Goal: Transaction & Acquisition: Book appointment/travel/reservation

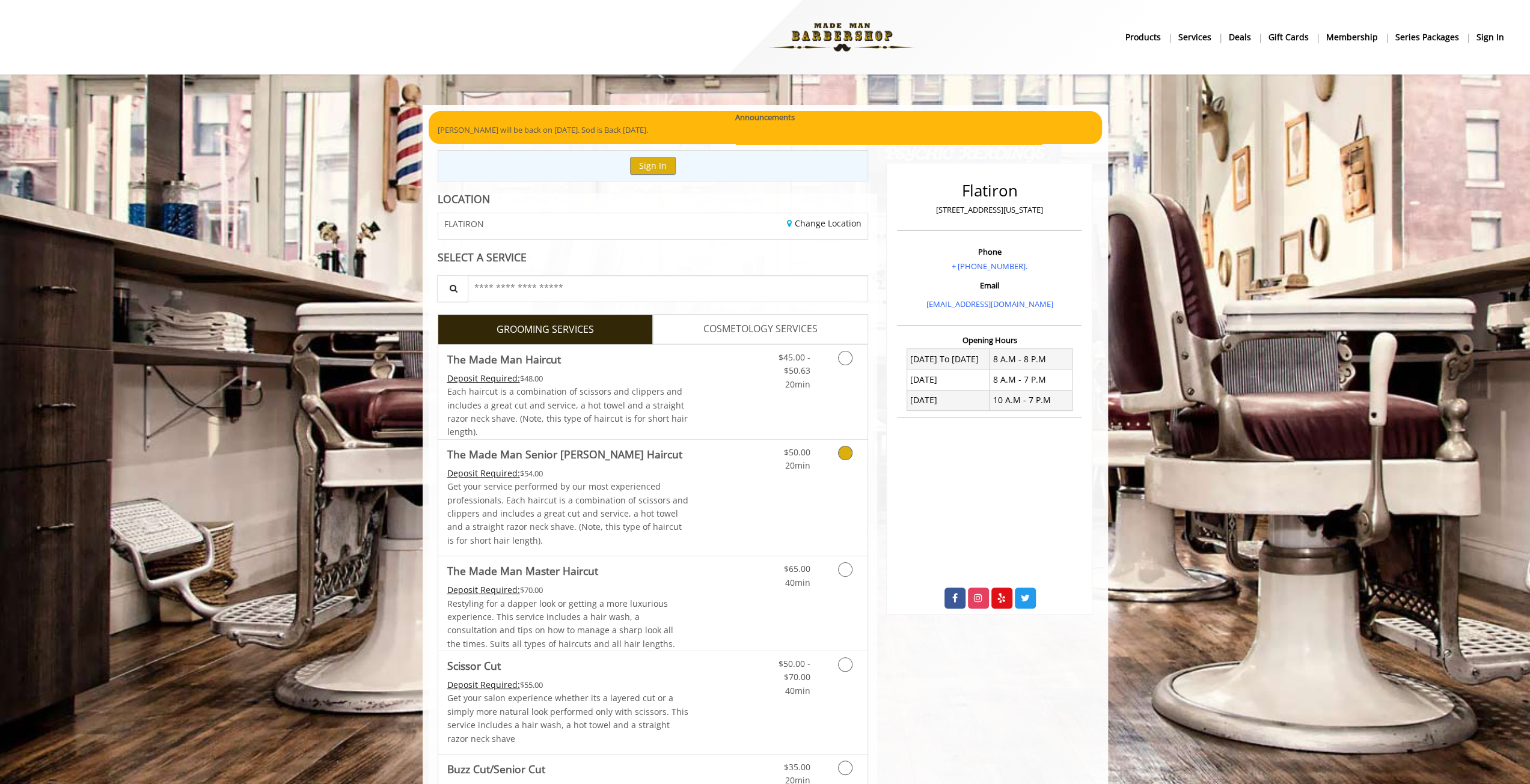
click at [587, 452] on Haircut "The Made Man Senior [PERSON_NAME] Haircut" at bounding box center [565, 454] width 235 height 17
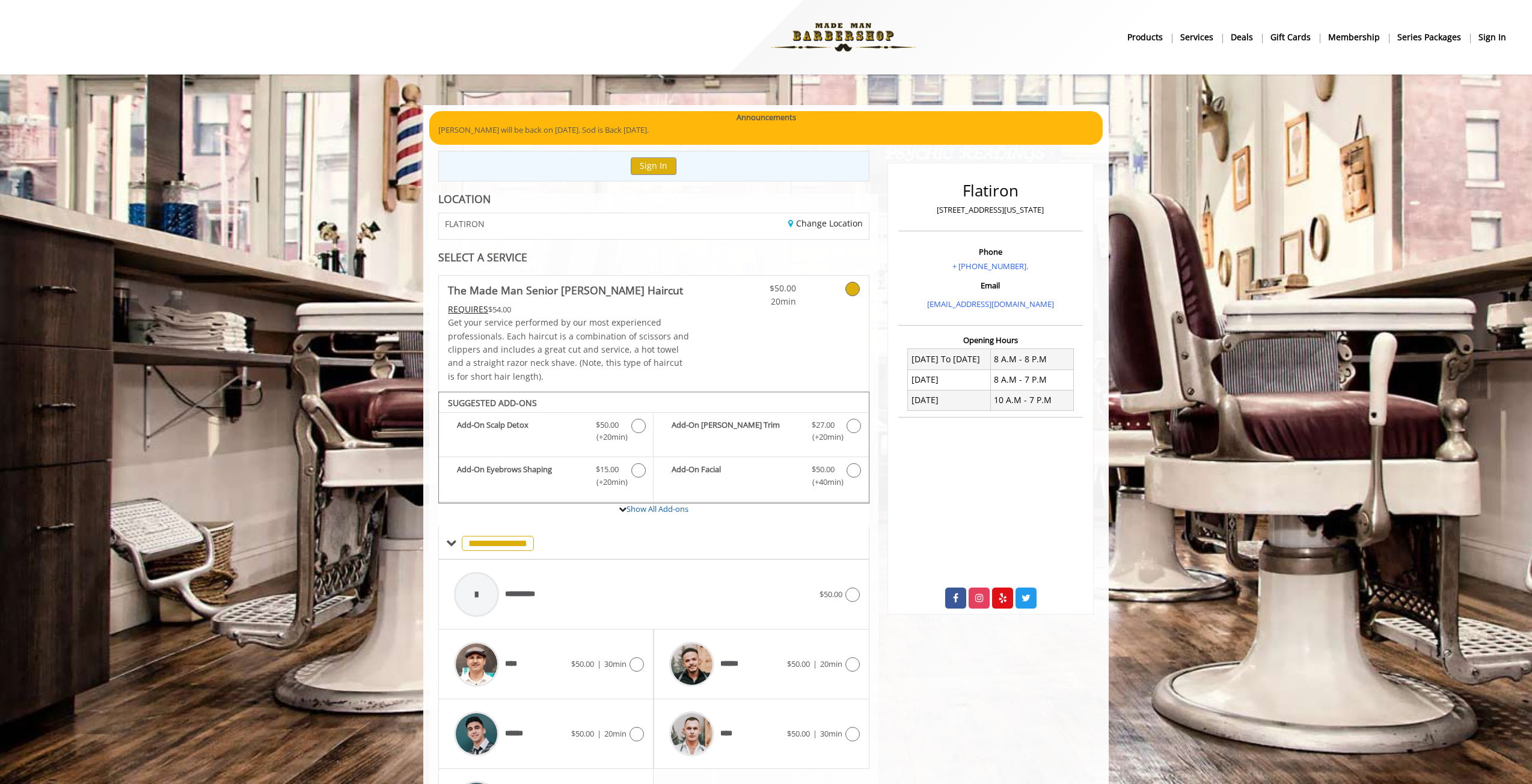
scroll to position [92, 0]
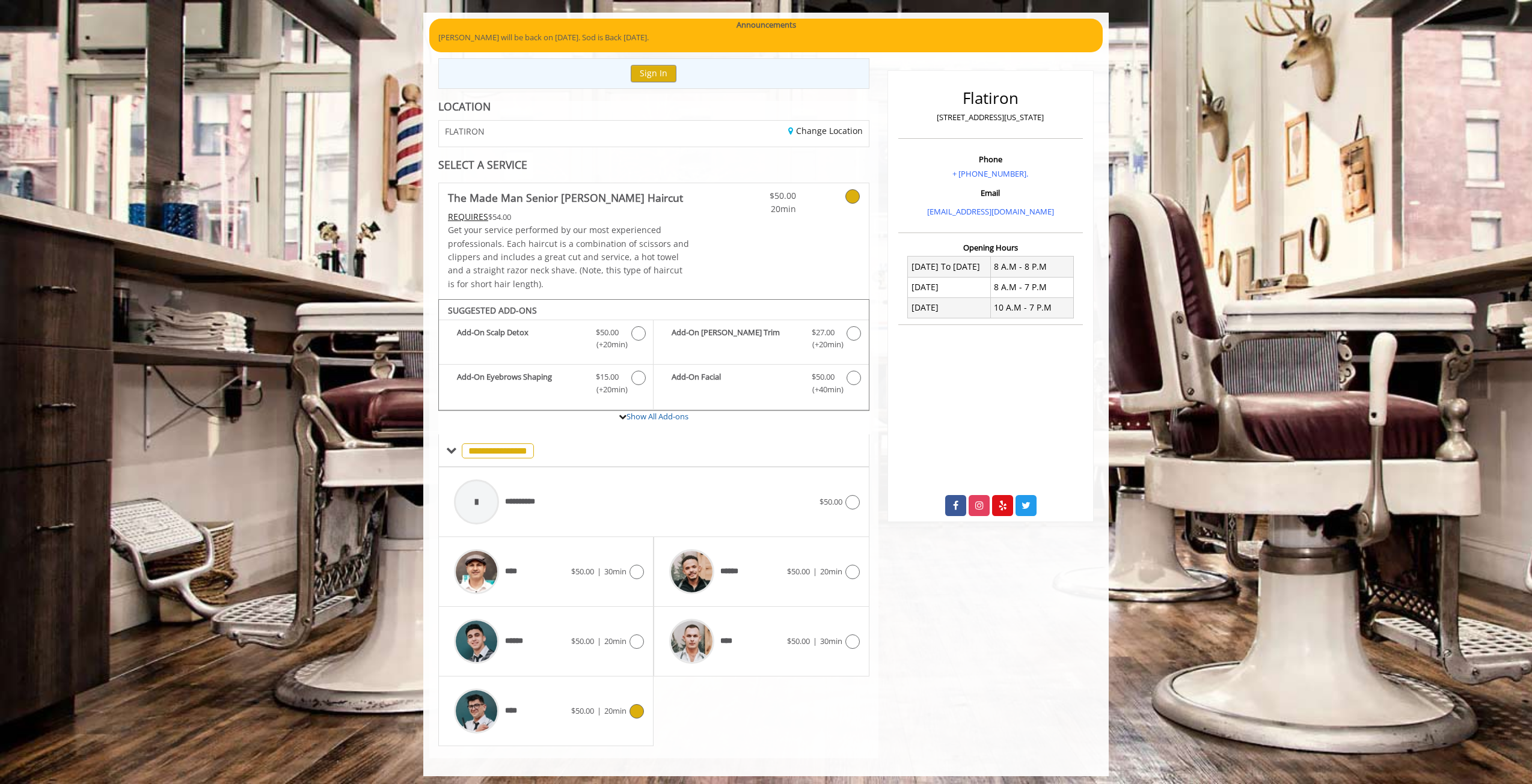
click at [482, 707] on img at bounding box center [476, 711] width 45 height 45
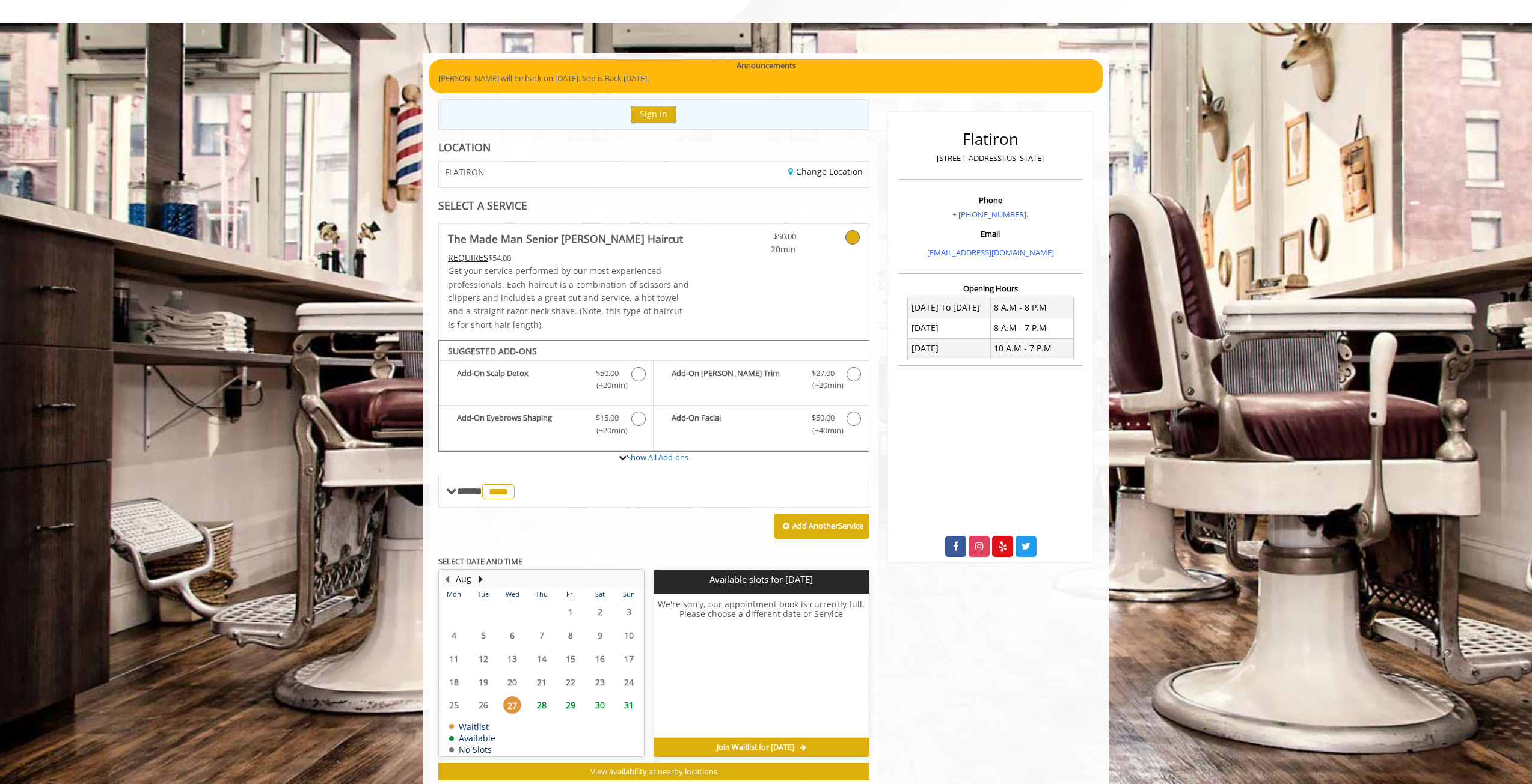
scroll to position [81, 0]
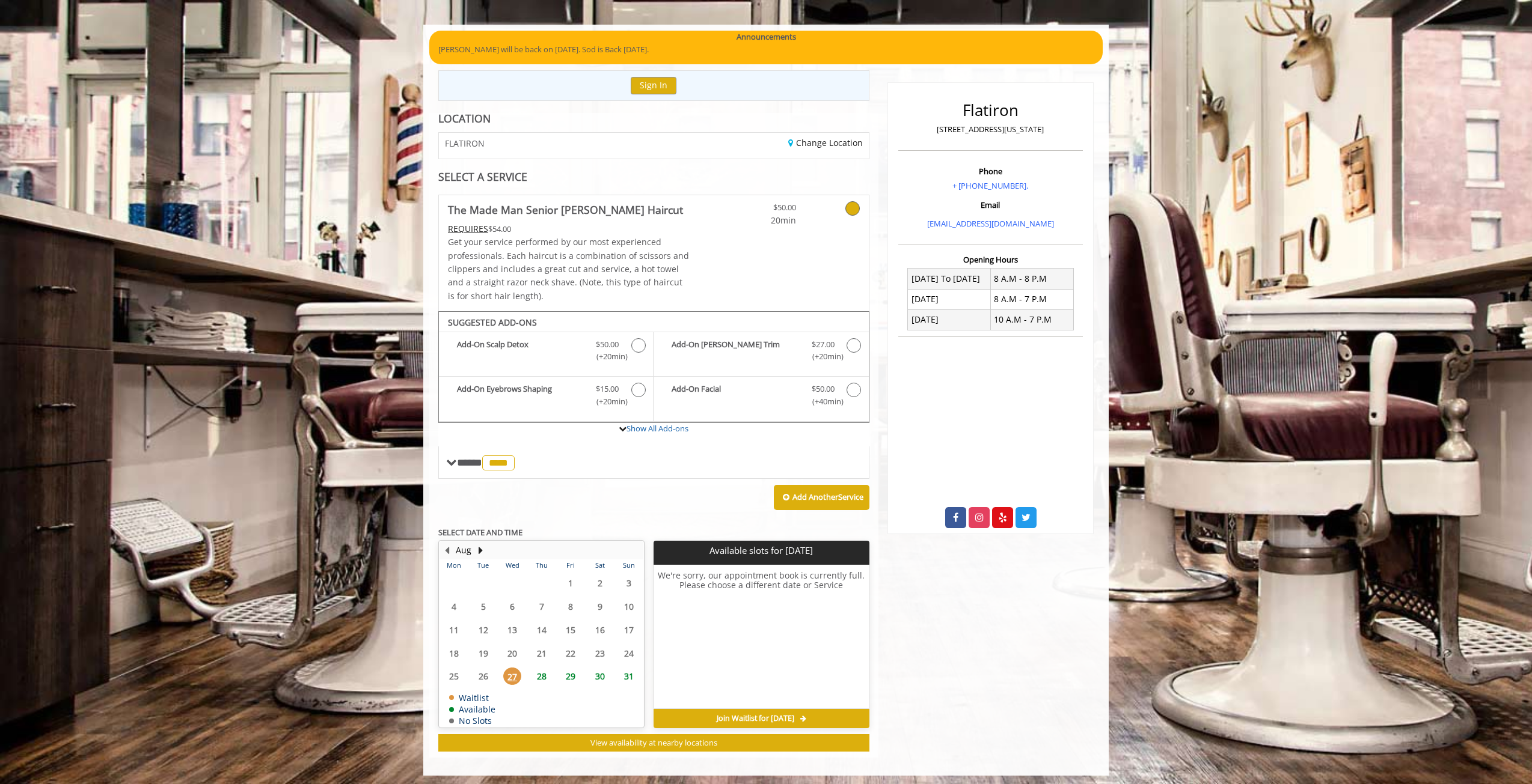
click at [517, 674] on span "27" at bounding box center [512, 676] width 18 height 18
click at [453, 463] on span at bounding box center [451, 463] width 11 height 11
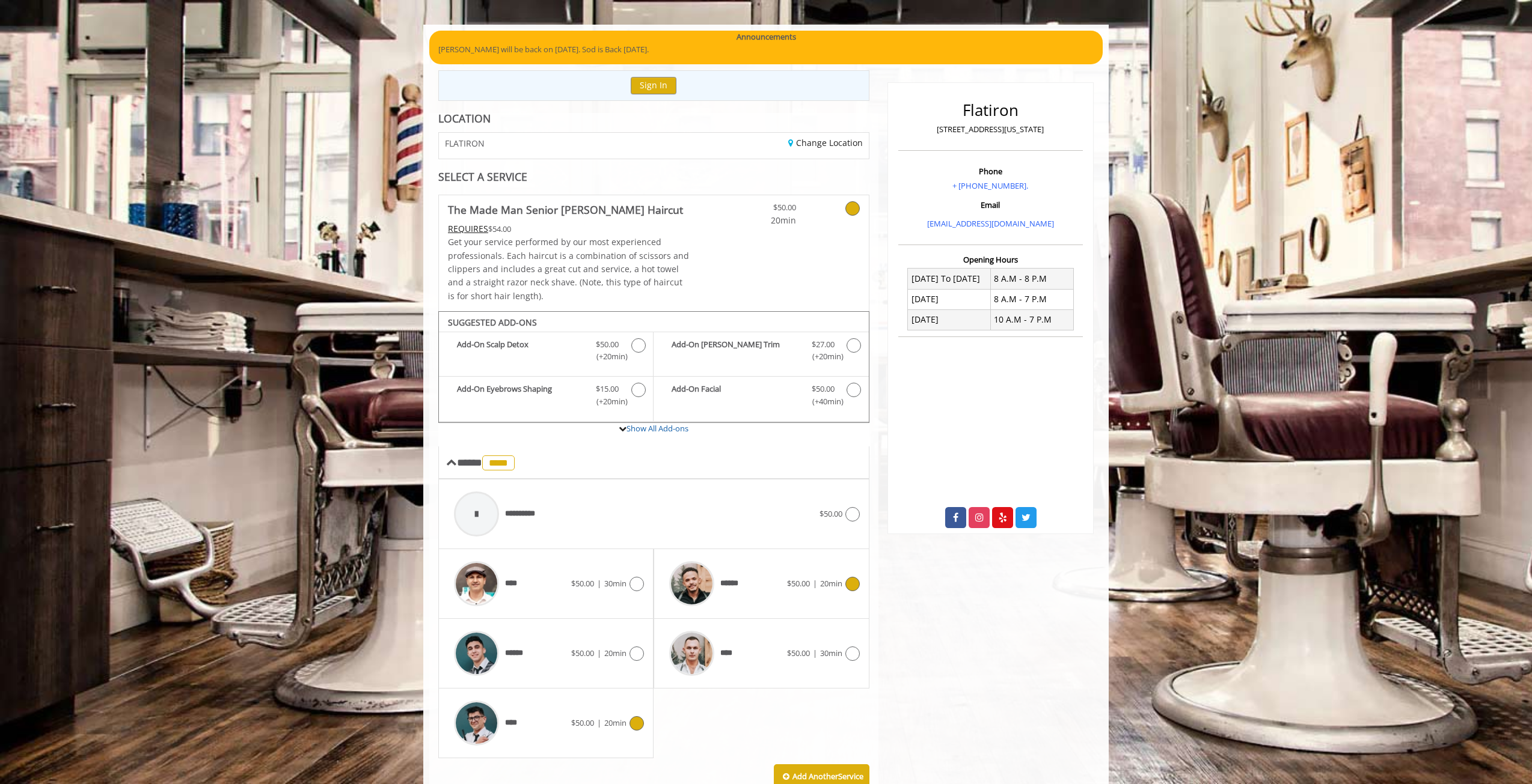
click at [715, 587] on div at bounding box center [691, 583] width 57 height 57
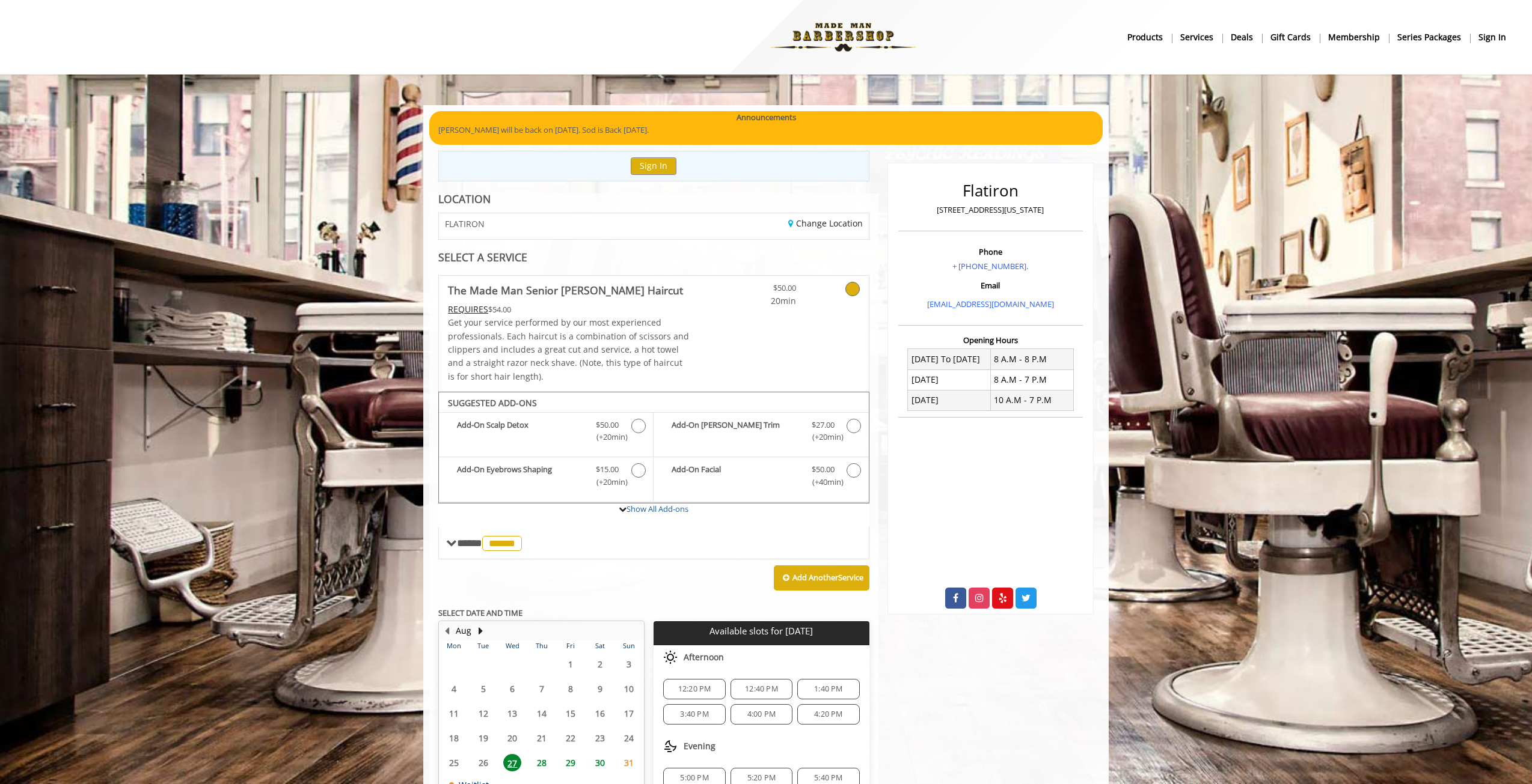
scroll to position [88, 0]
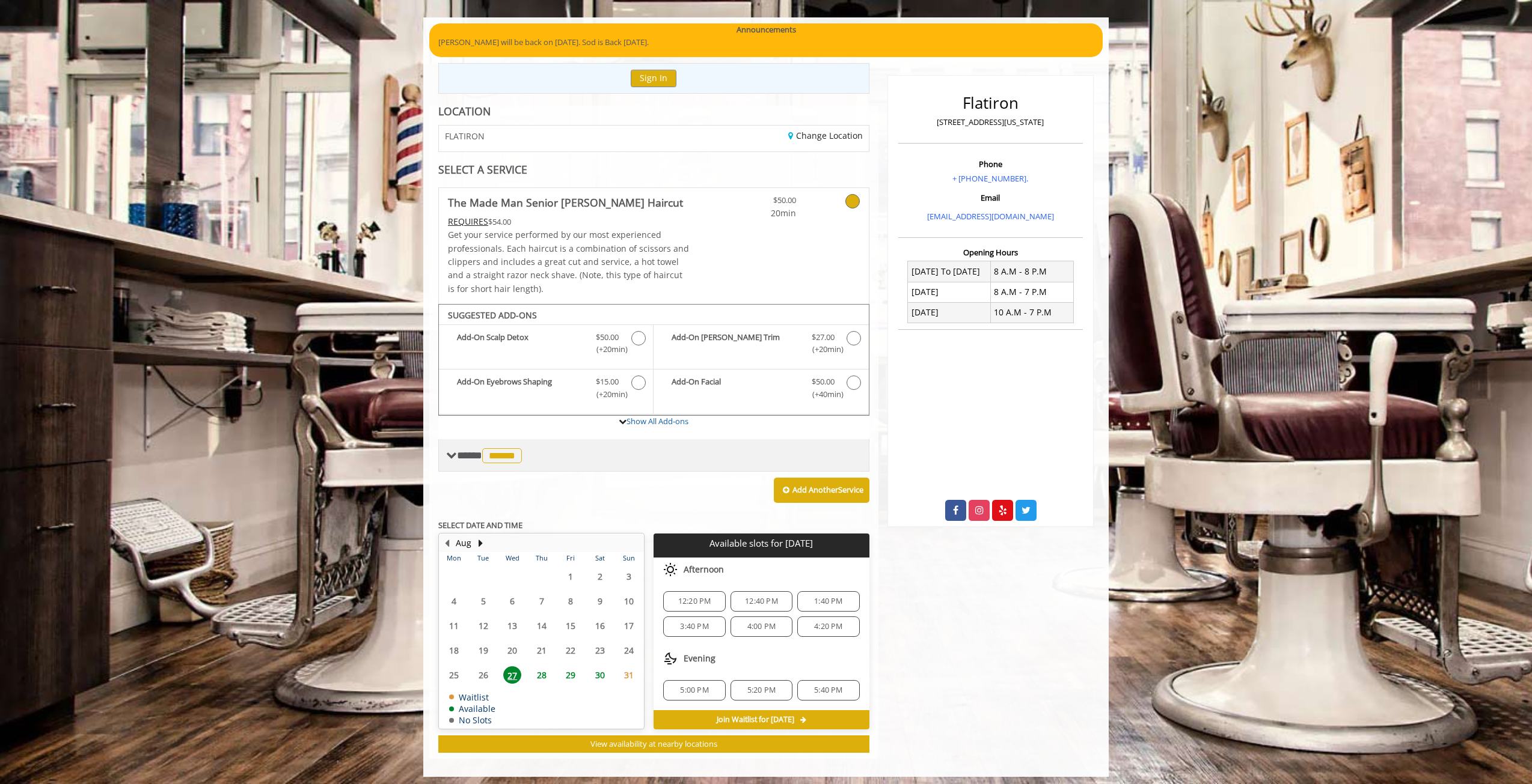
click at [513, 453] on span "******" at bounding box center [502, 456] width 40 height 15
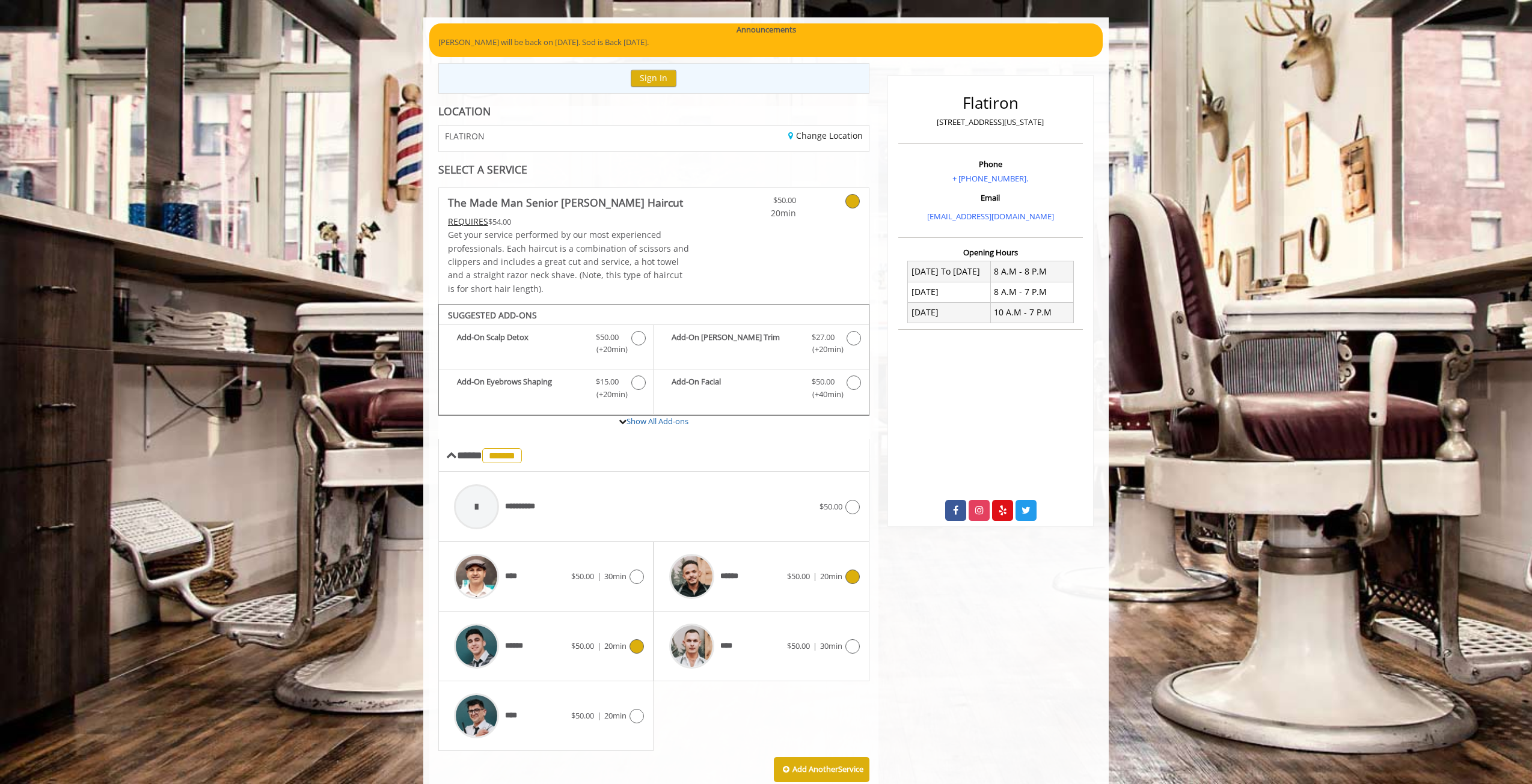
click at [488, 646] on img at bounding box center [476, 646] width 45 height 45
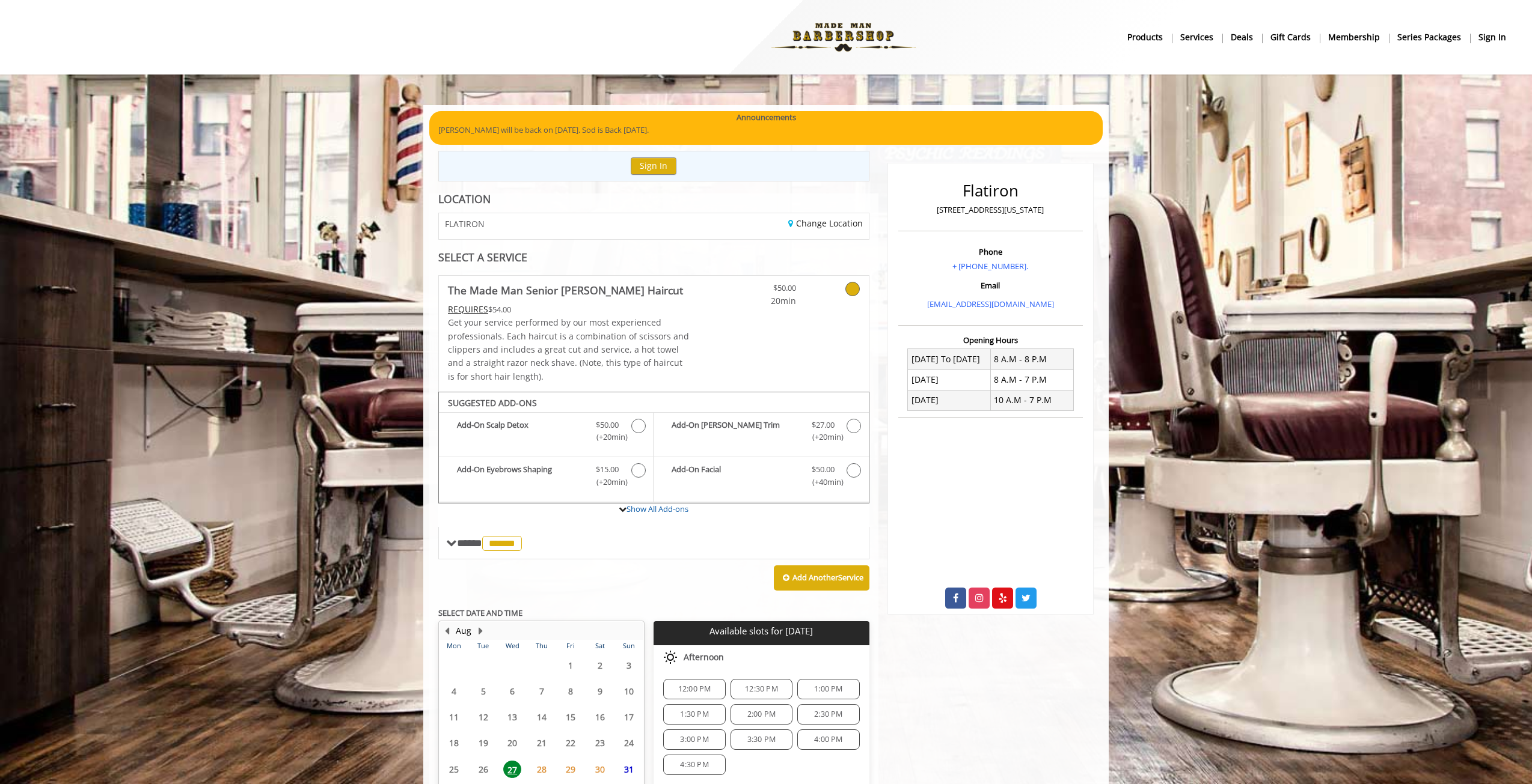
scroll to position [98, 0]
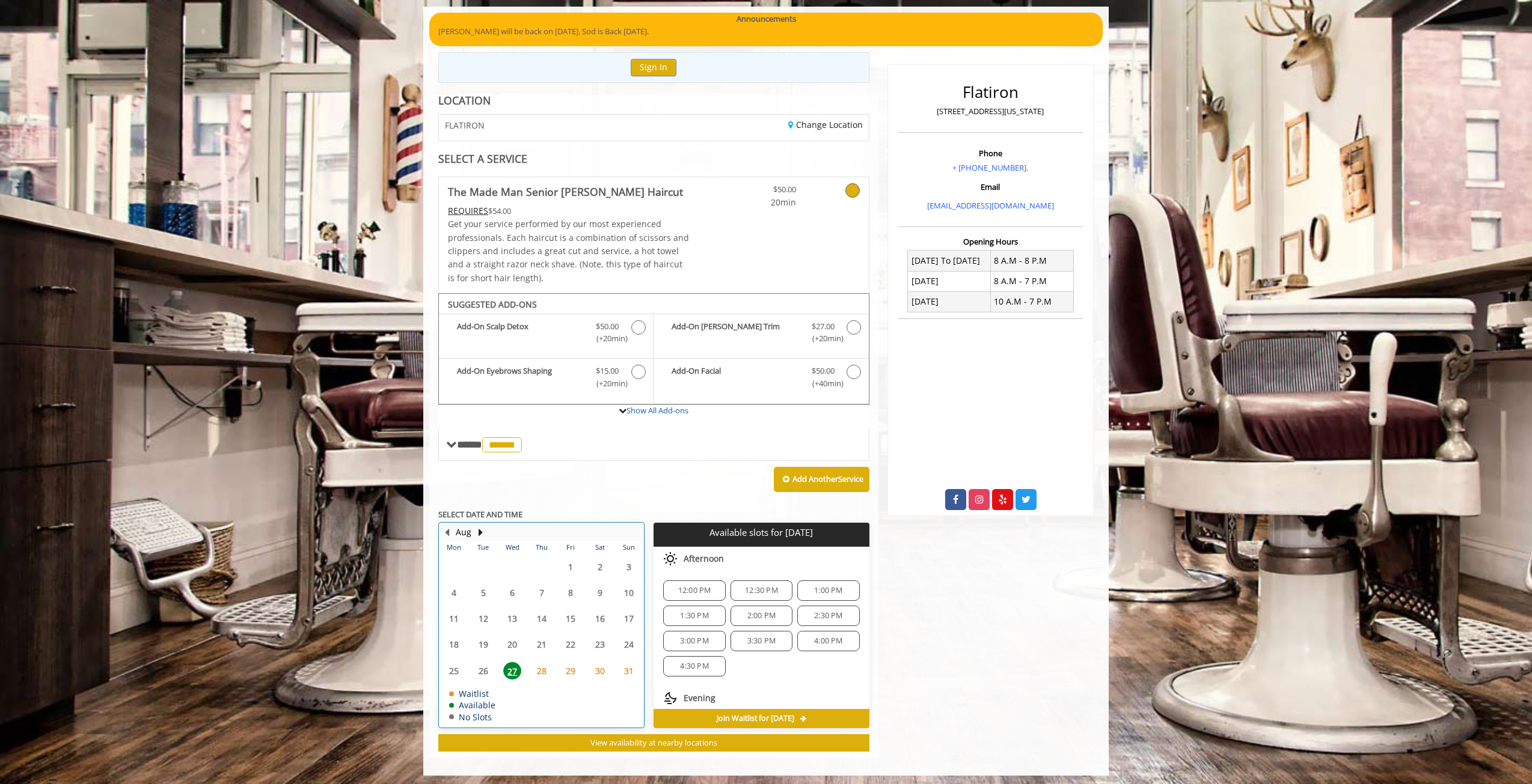
click at [454, 545] on th "Mon" at bounding box center [454, 547] width 29 height 12
click at [456, 436] on div "**** ****** ********" at bounding box center [485, 444] width 79 height 18
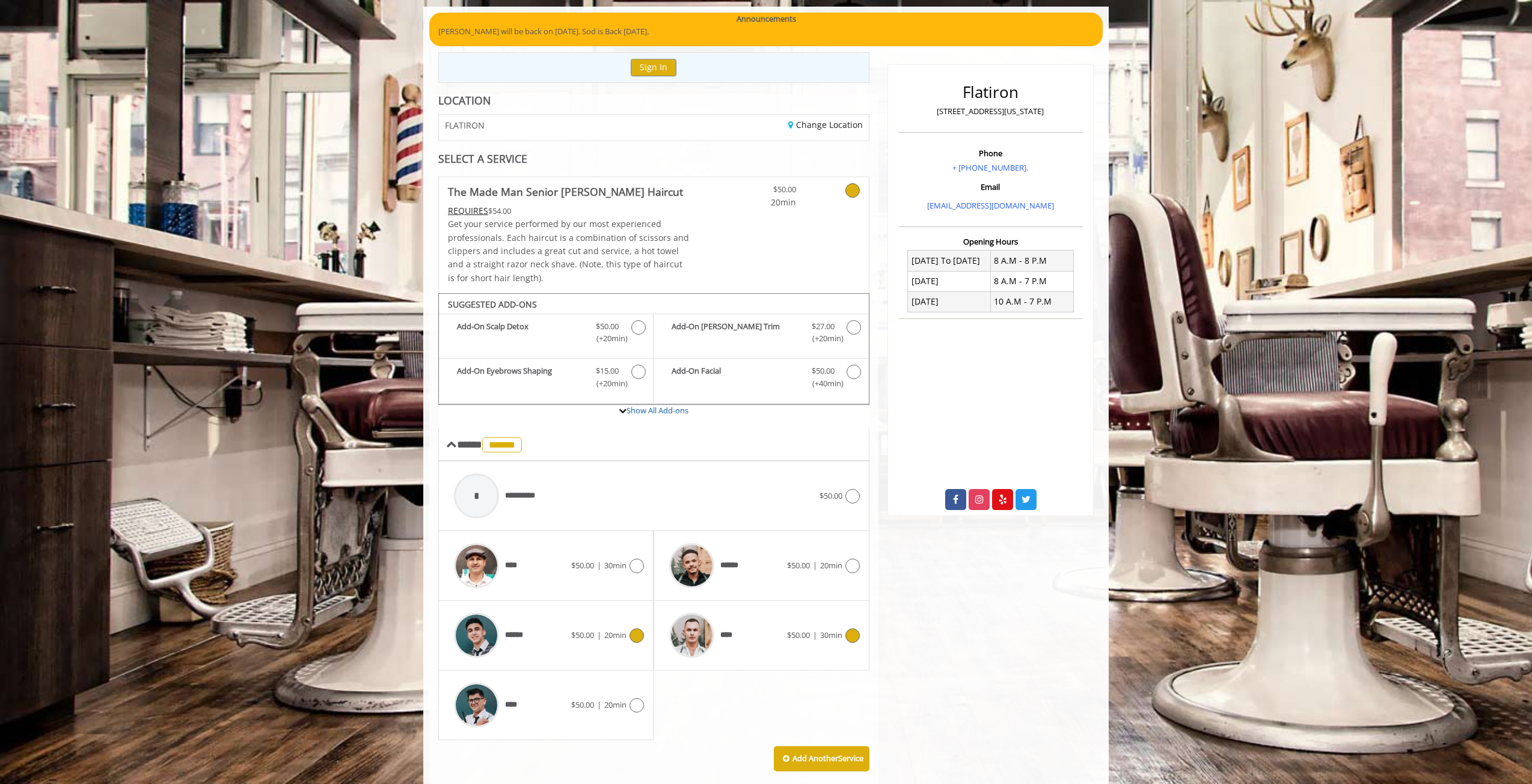
click at [705, 625] on img at bounding box center [691, 635] width 45 height 45
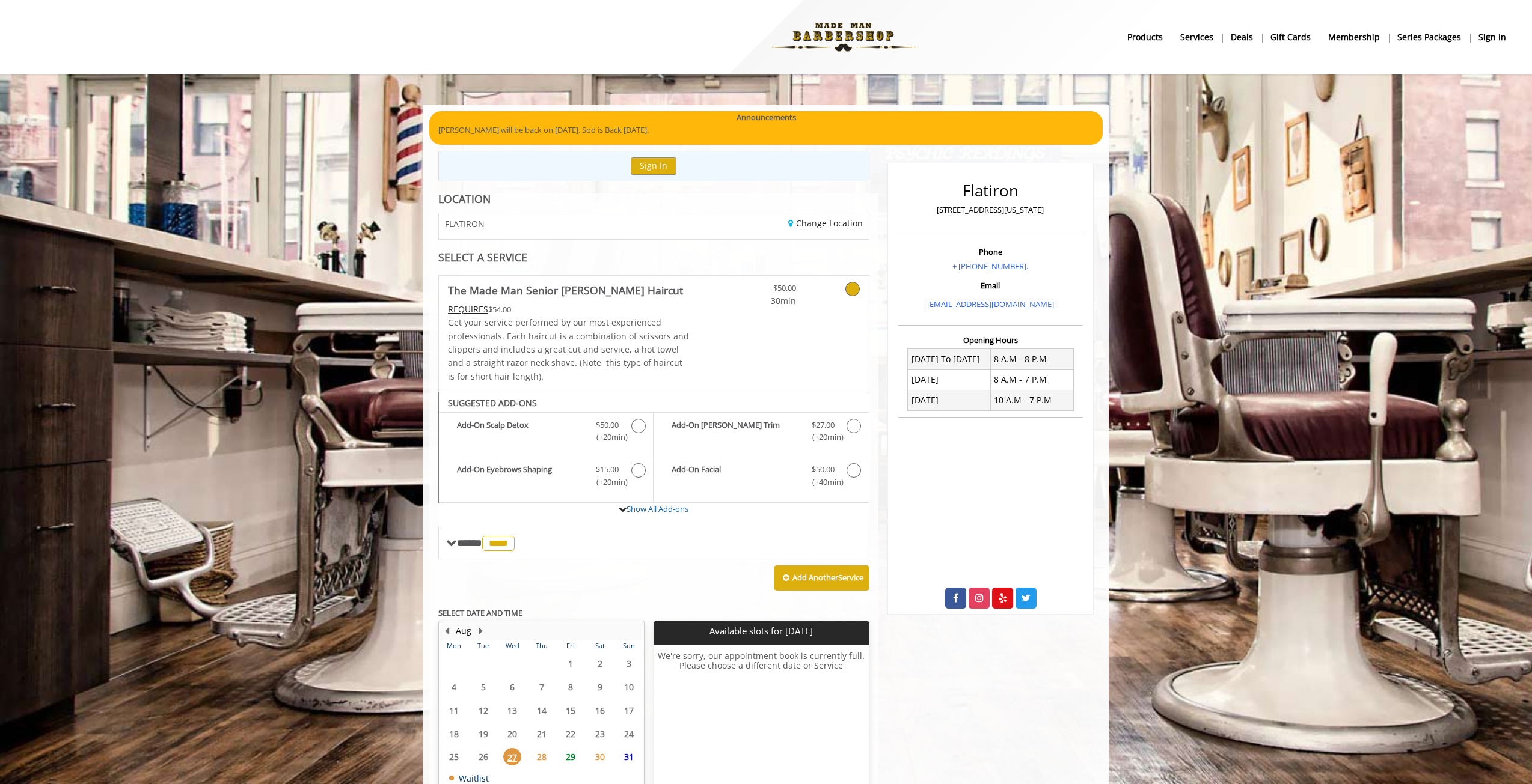
scroll to position [81, 0]
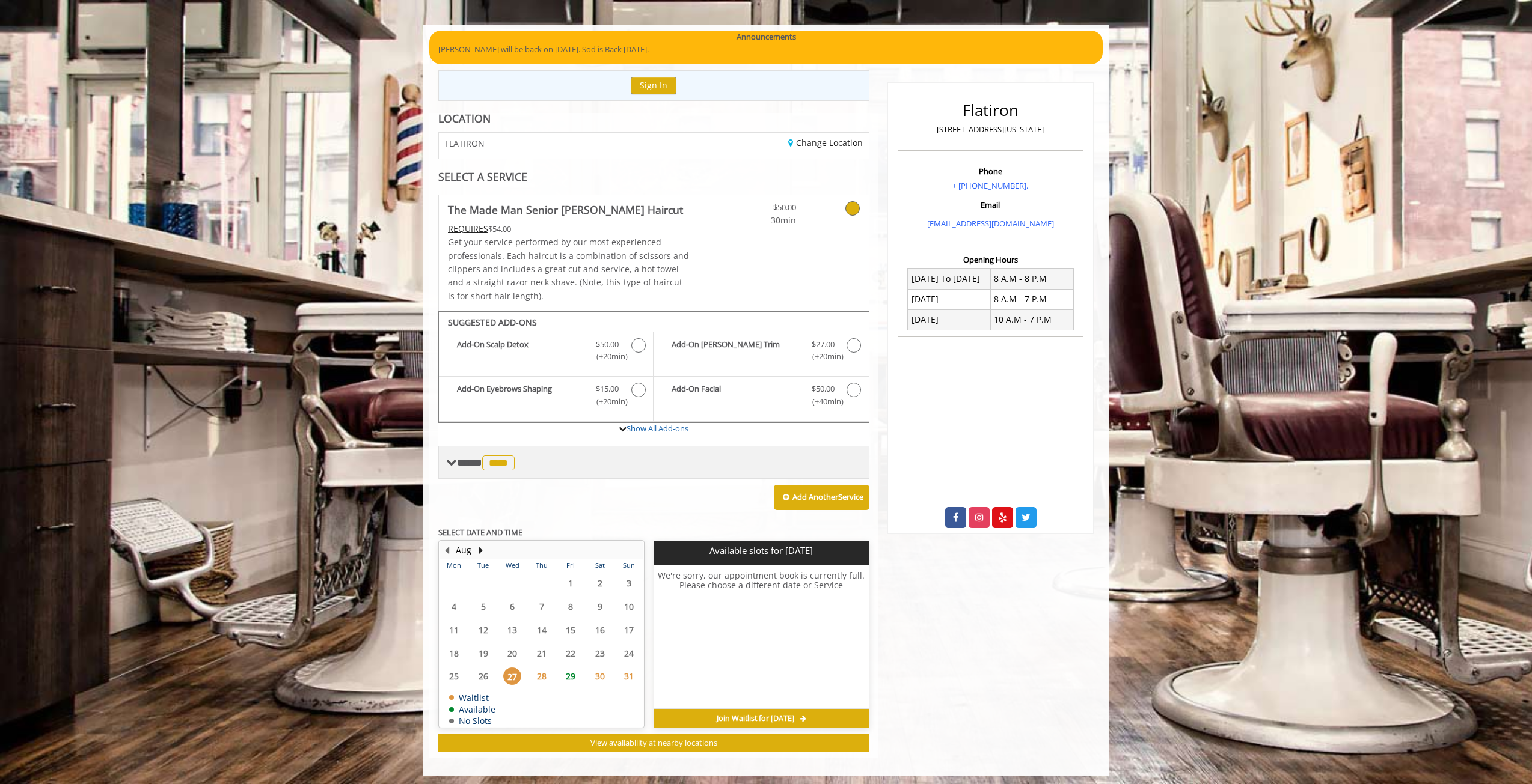
click at [479, 464] on span "**** **** ********" at bounding box center [487, 463] width 61 height 11
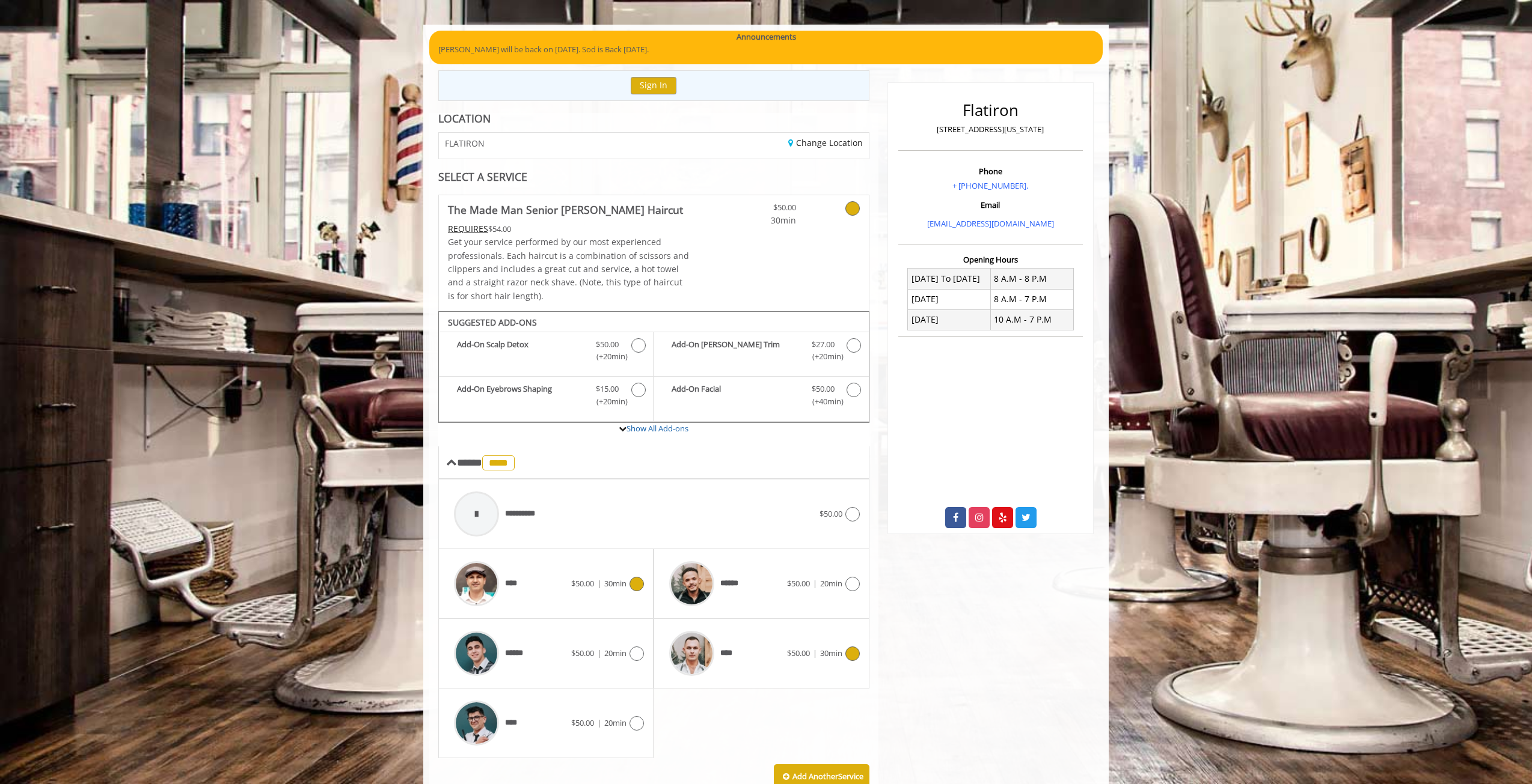
click at [506, 570] on span "****" at bounding box center [487, 583] width 78 height 57
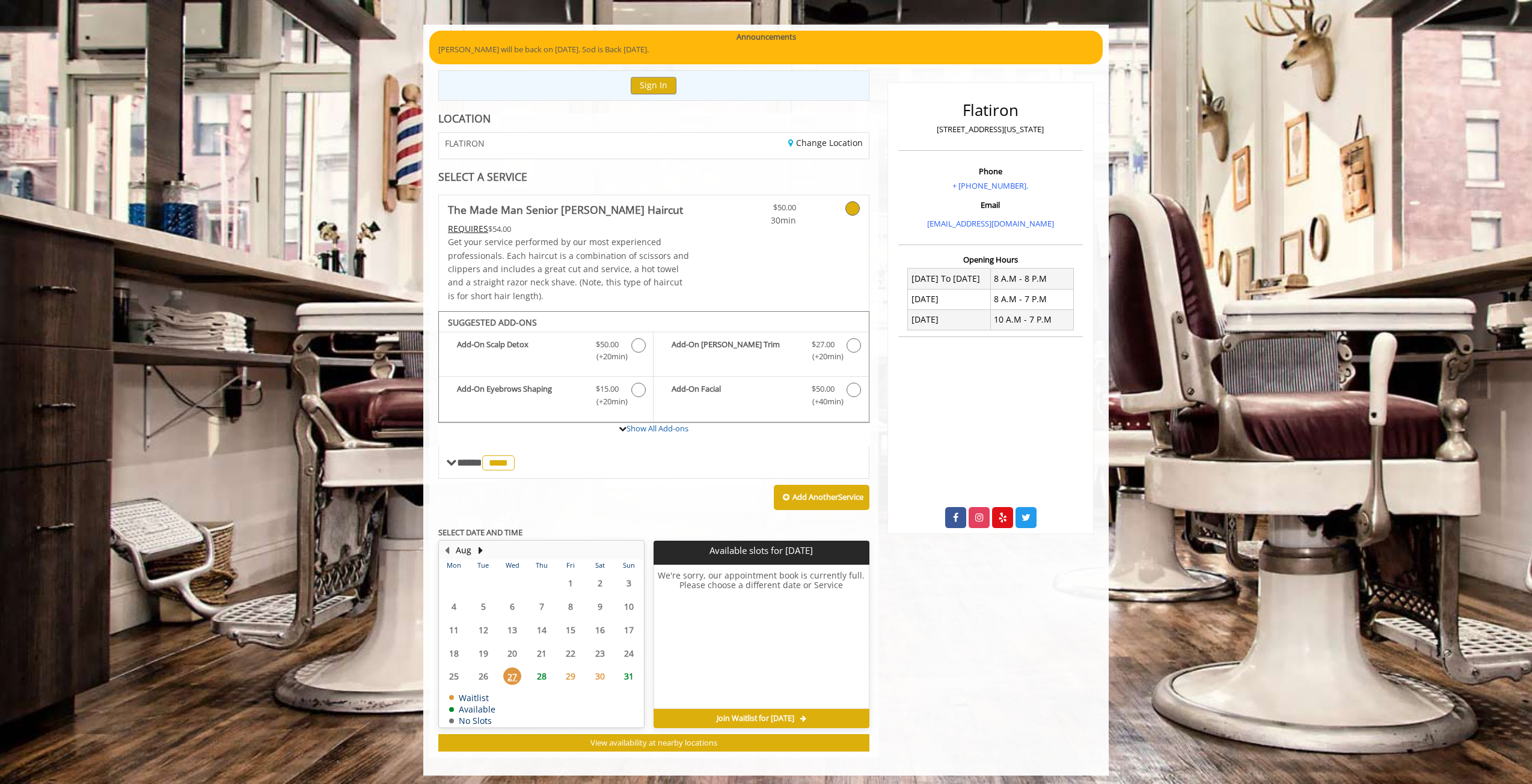
click at [534, 675] on span "28" at bounding box center [542, 676] width 18 height 18
click at [566, 674] on span "29" at bounding box center [571, 676] width 18 height 18
click at [454, 467] on div "**** **** ********" at bounding box center [481, 462] width 71 height 18
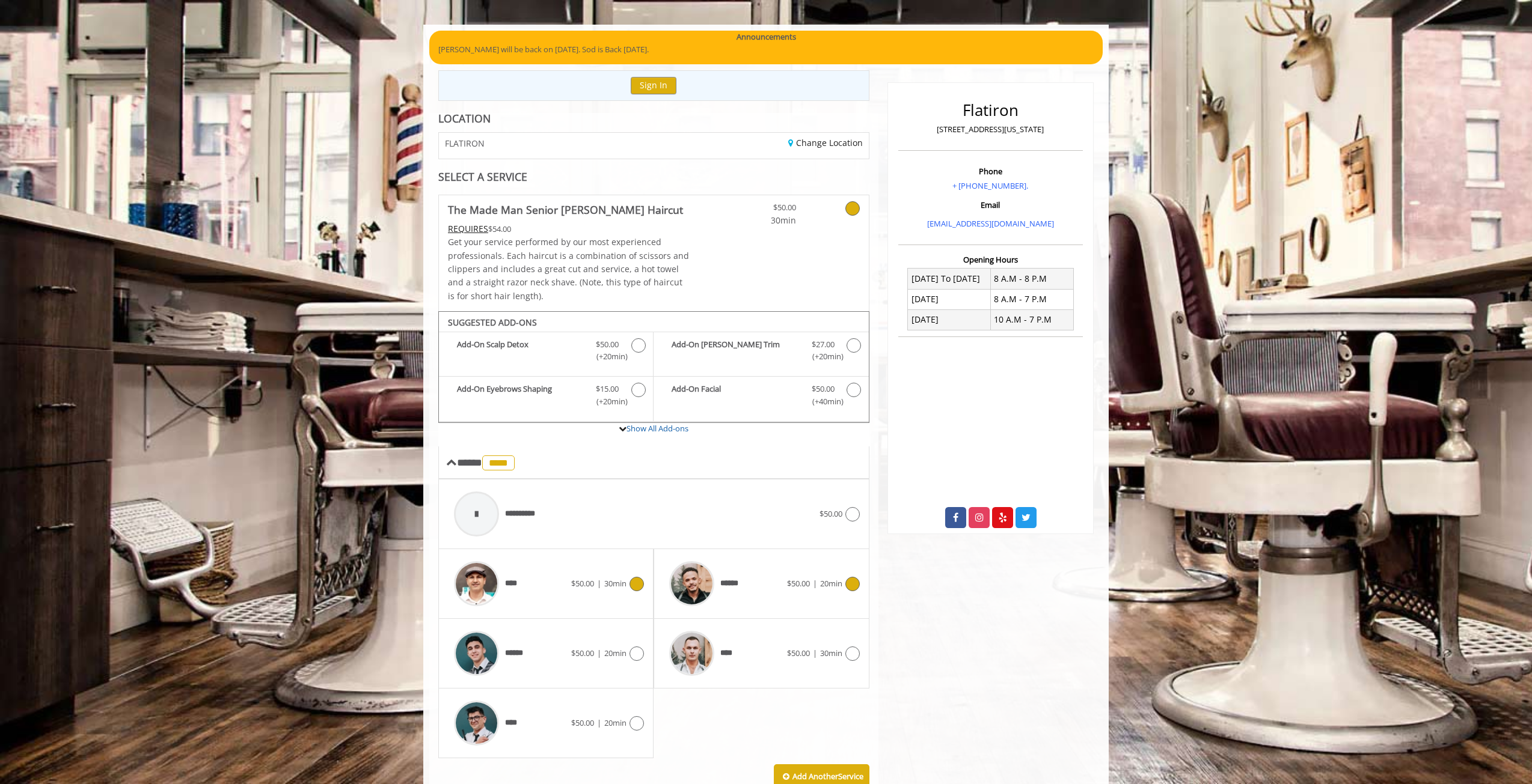
click at [719, 589] on div at bounding box center [691, 583] width 57 height 57
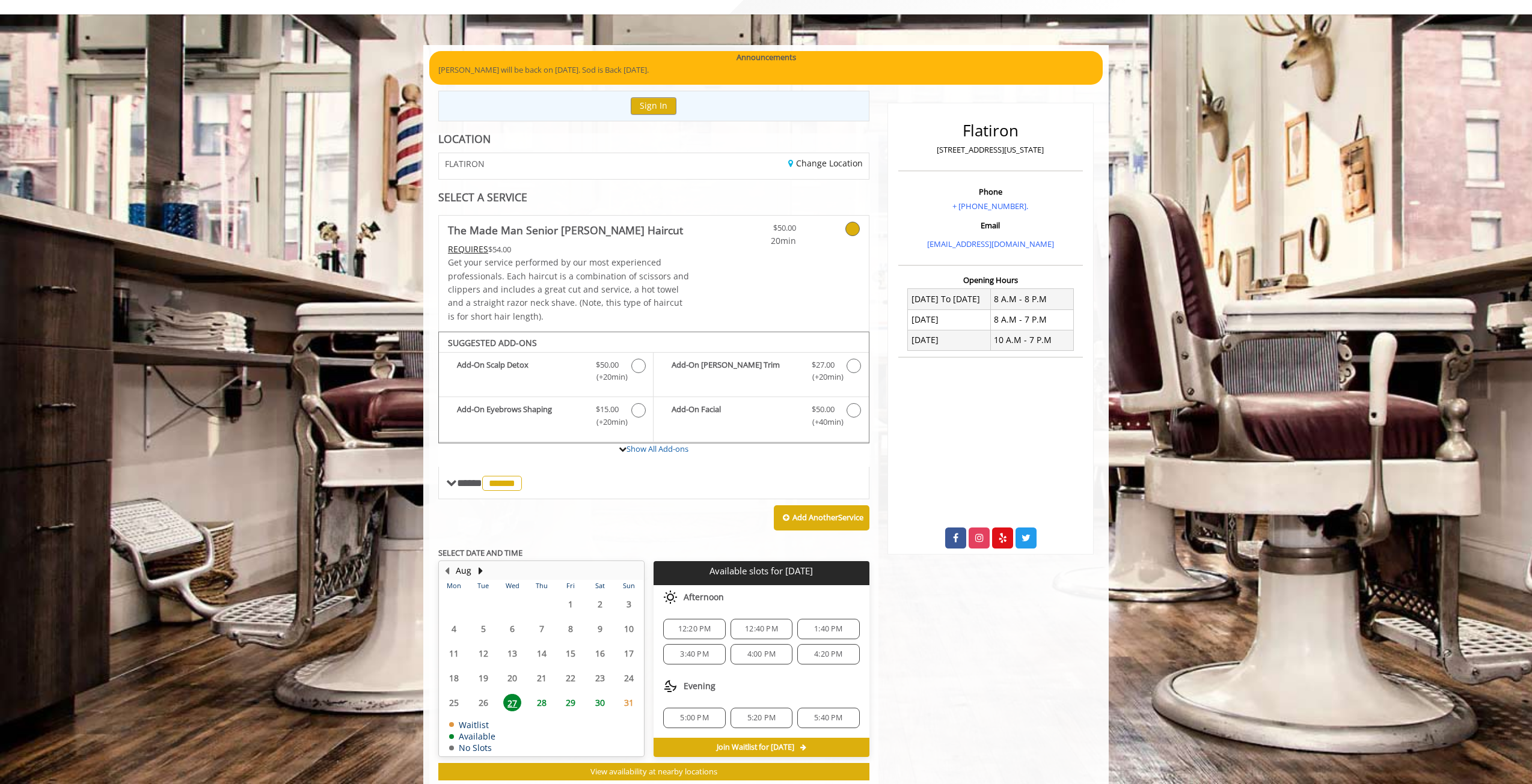
scroll to position [88, 0]
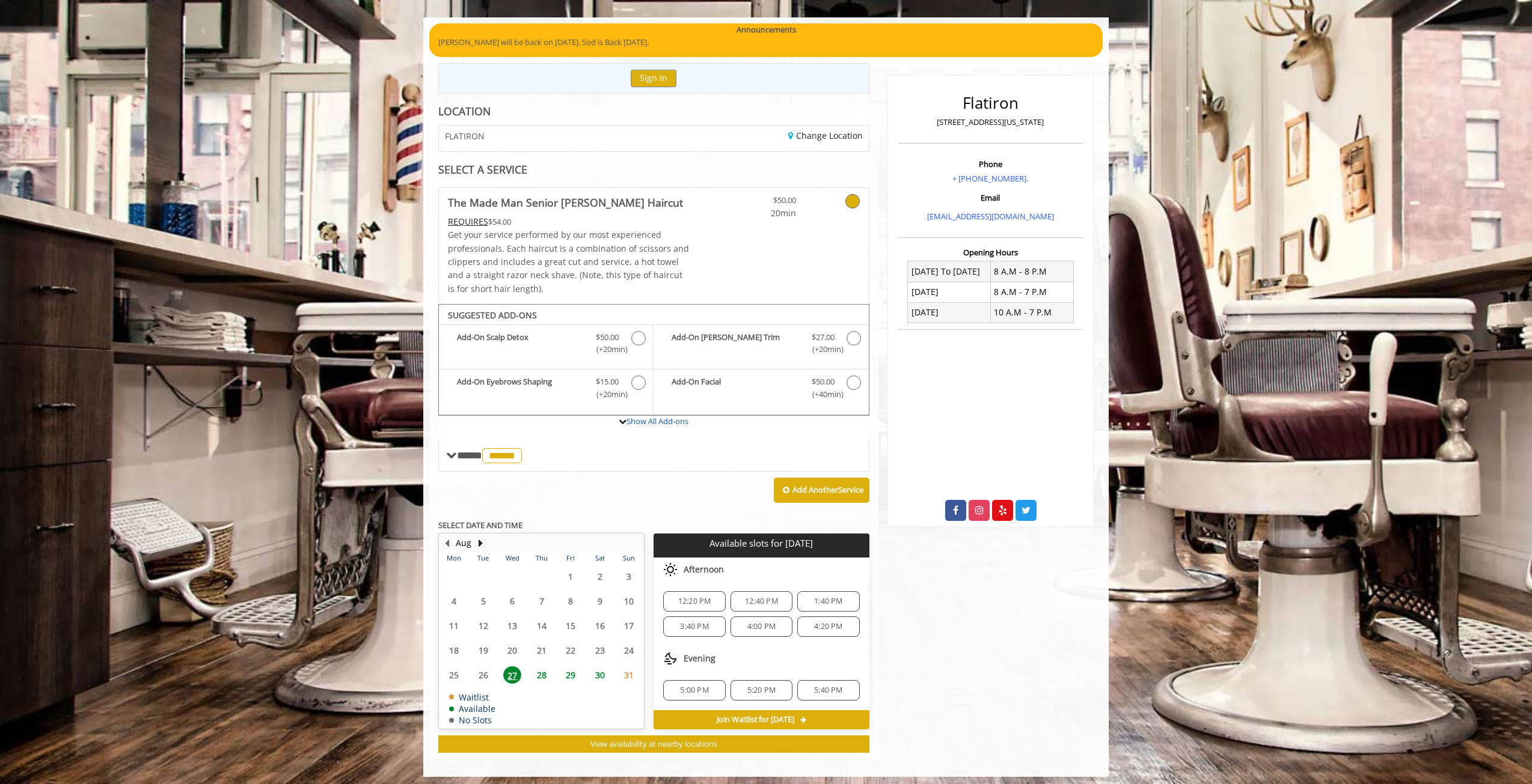
click at [541, 675] on span "28" at bounding box center [542, 675] width 18 height 18
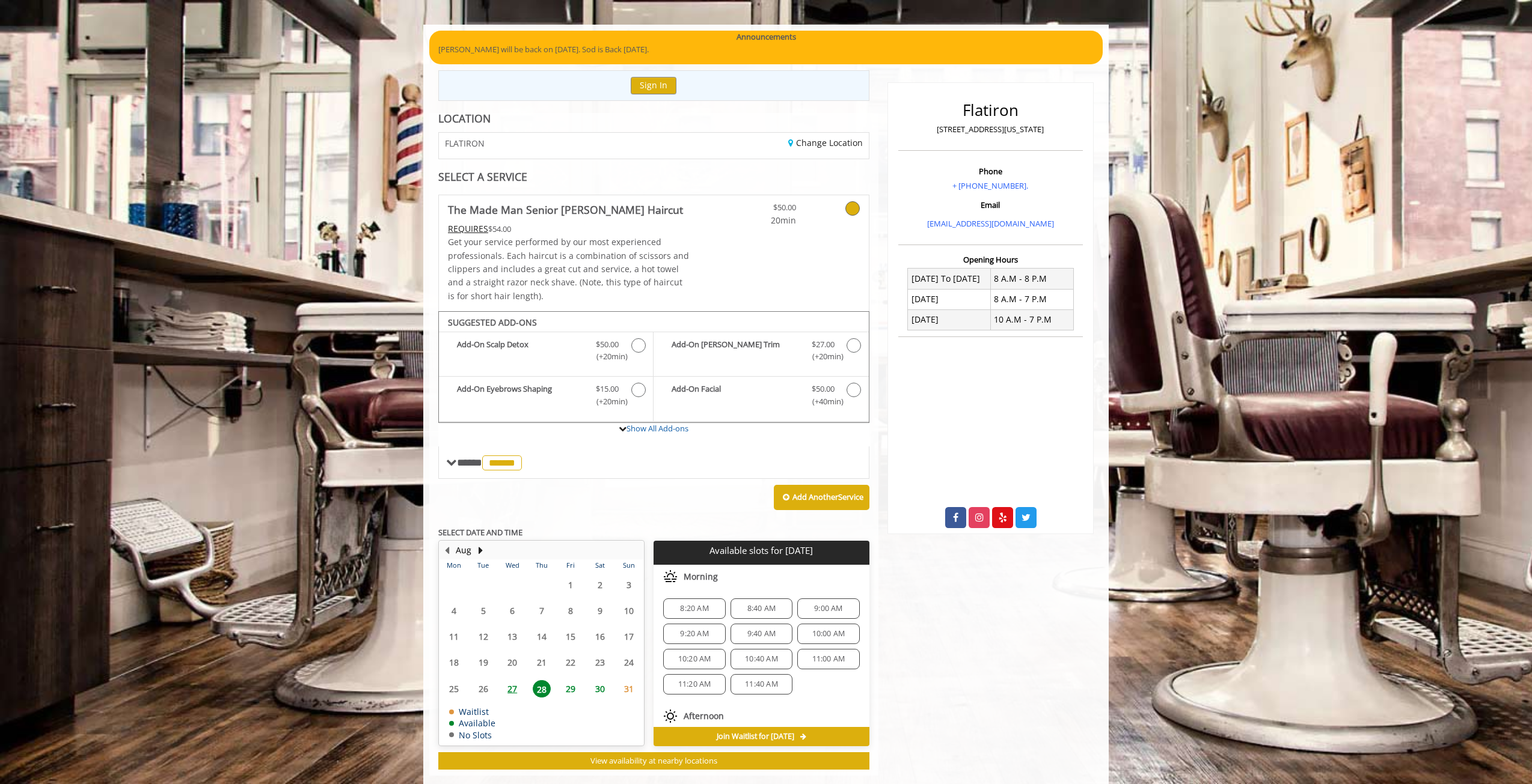
scroll to position [98, 0]
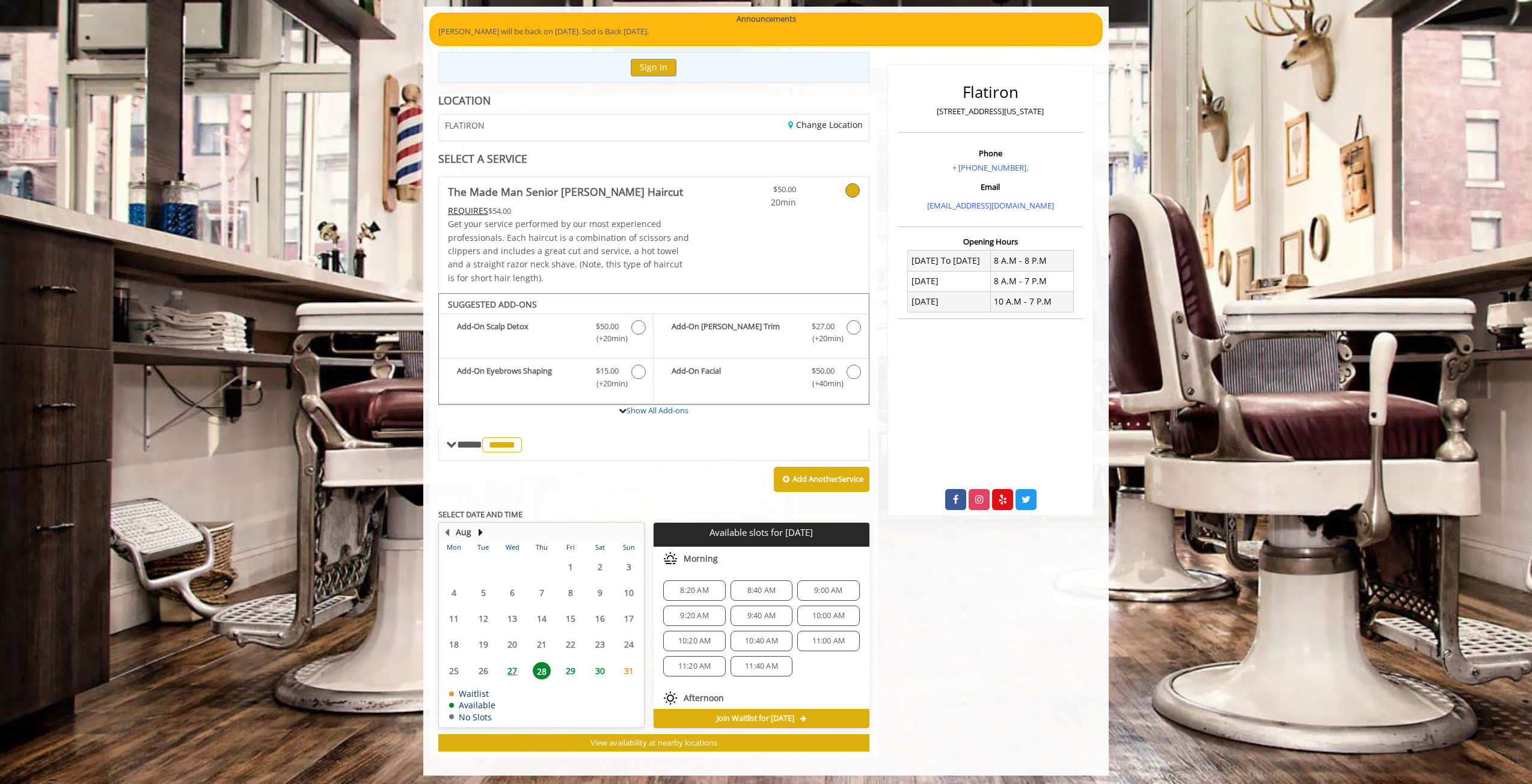
click at [518, 673] on span "27" at bounding box center [512, 671] width 18 height 18
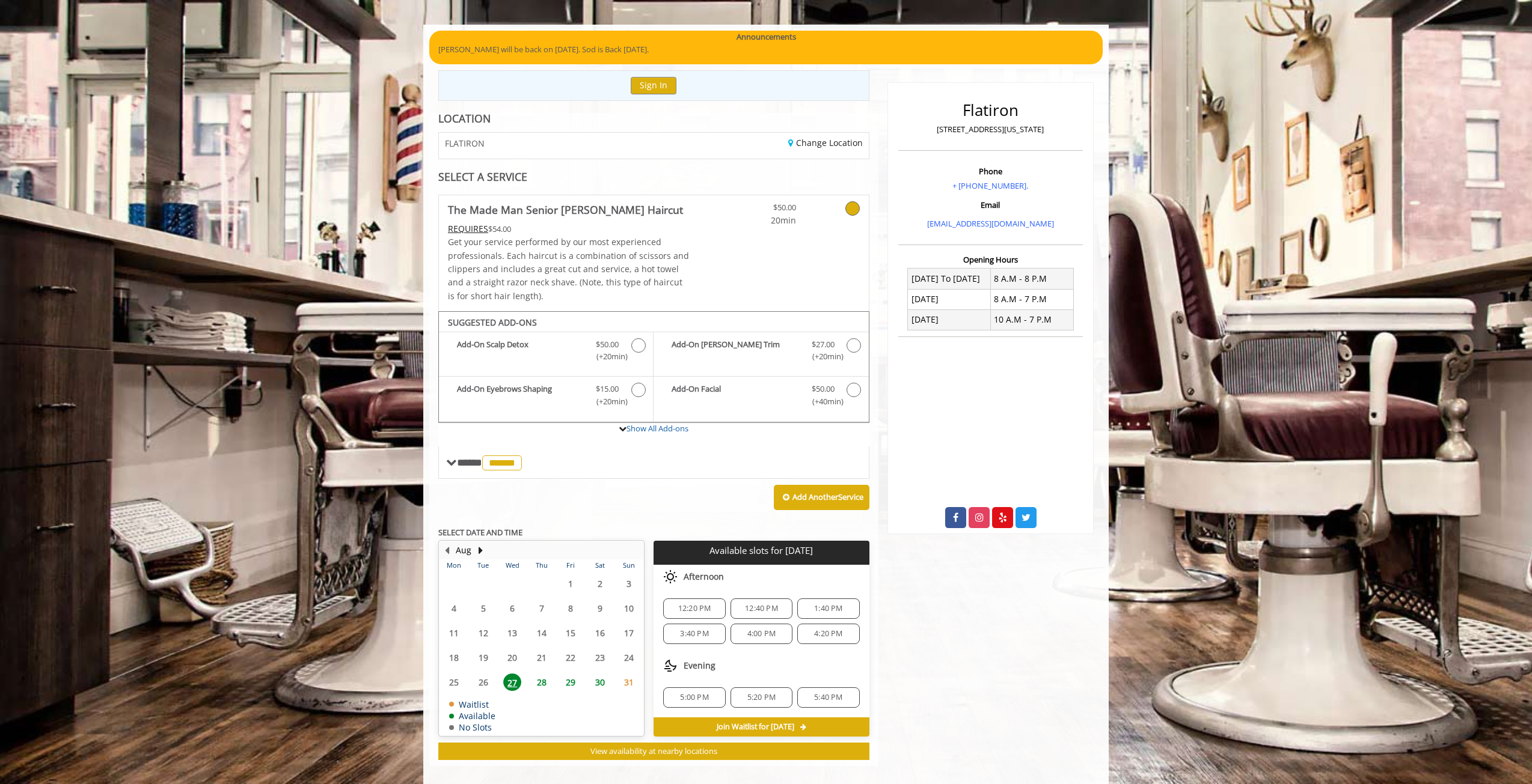
scroll to position [88, 0]
